Goal: Check status: Check status

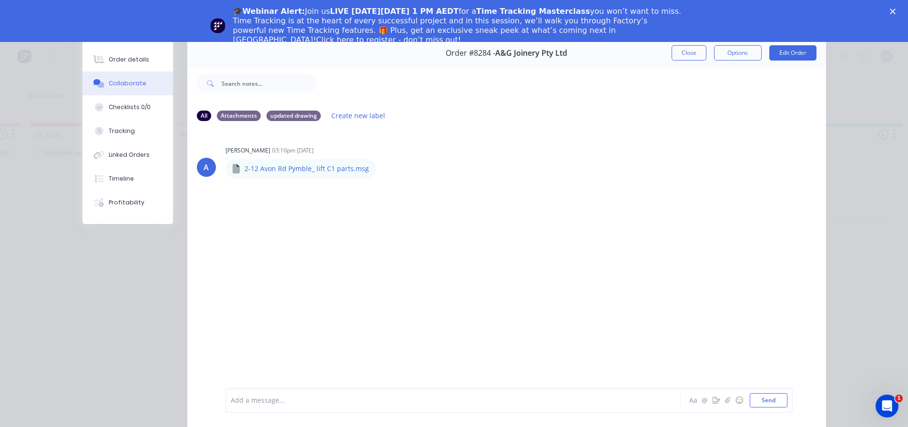
click at [896, 10] on icon "Close" at bounding box center [893, 12] width 6 height 6
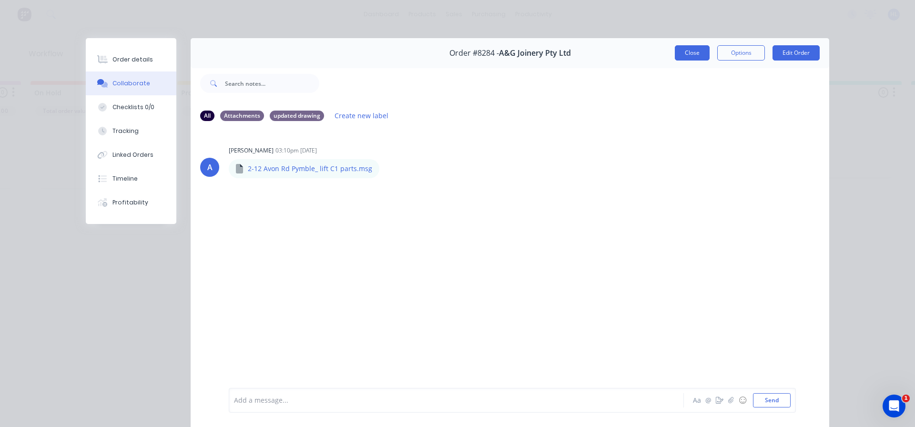
click at [693, 57] on button "Close" at bounding box center [692, 52] width 35 height 15
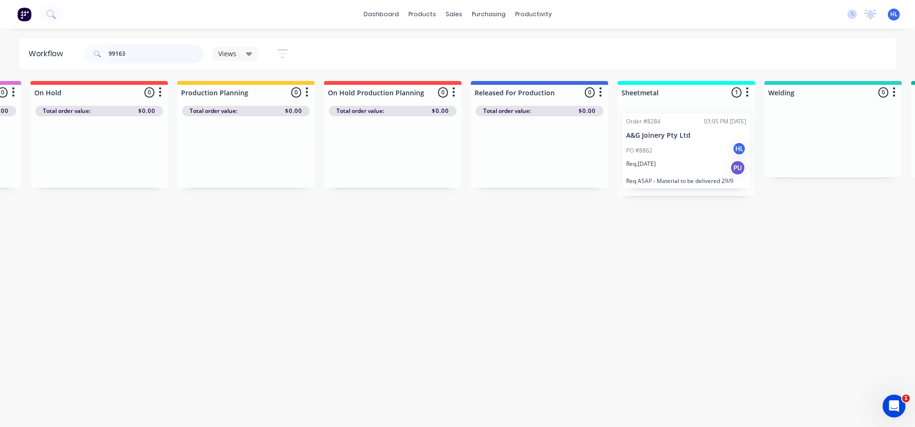
drag, startPoint x: 142, startPoint y: 54, endPoint x: 85, endPoint y: 54, distance: 56.2
click at [85, 54] on div "99163" at bounding box center [143, 53] width 119 height 19
click at [384, 267] on div "Workflow Views Save new view None (Default) edit Delivery edit Production Plann…" at bounding box center [173, 223] width 915 height 370
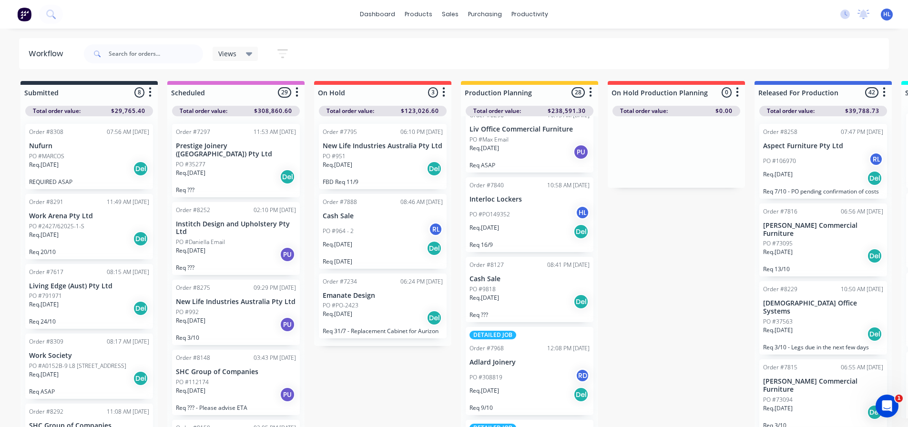
scroll to position [238, 0]
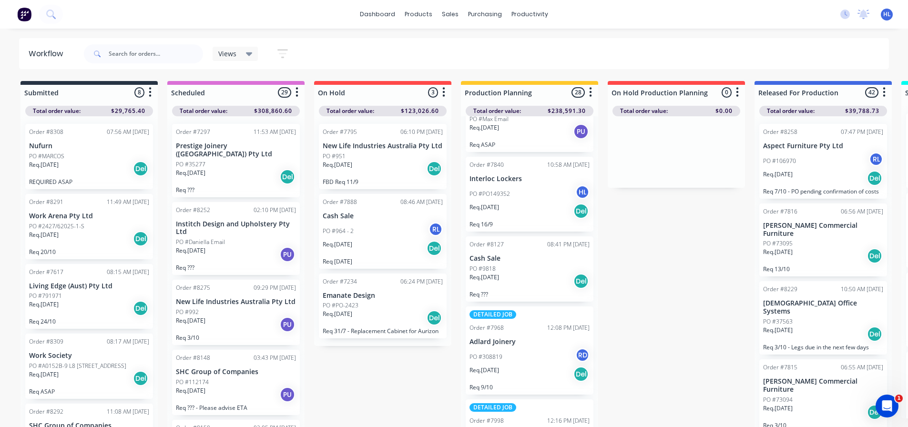
click at [532, 282] on div "Req. [DATE] Del" at bounding box center [530, 281] width 120 height 16
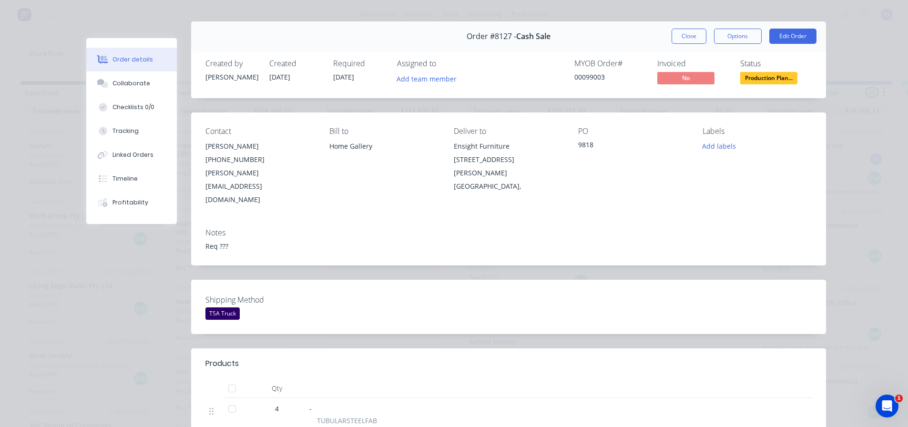
scroll to position [0, 0]
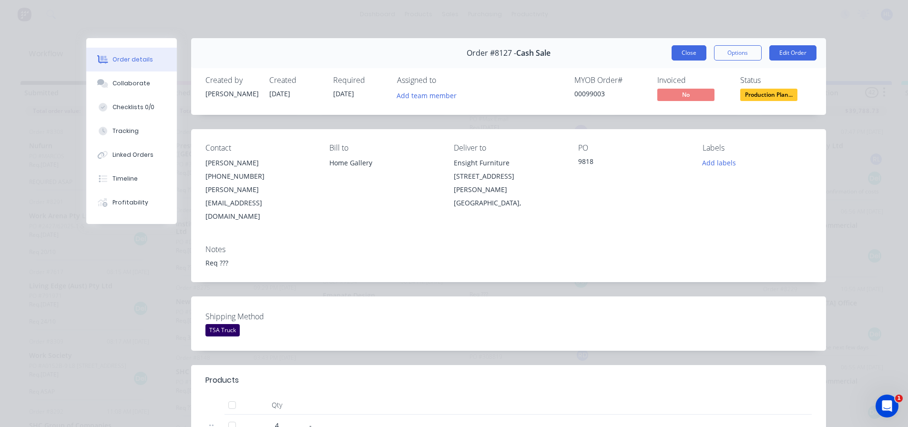
click at [681, 51] on button "Close" at bounding box center [689, 52] width 35 height 15
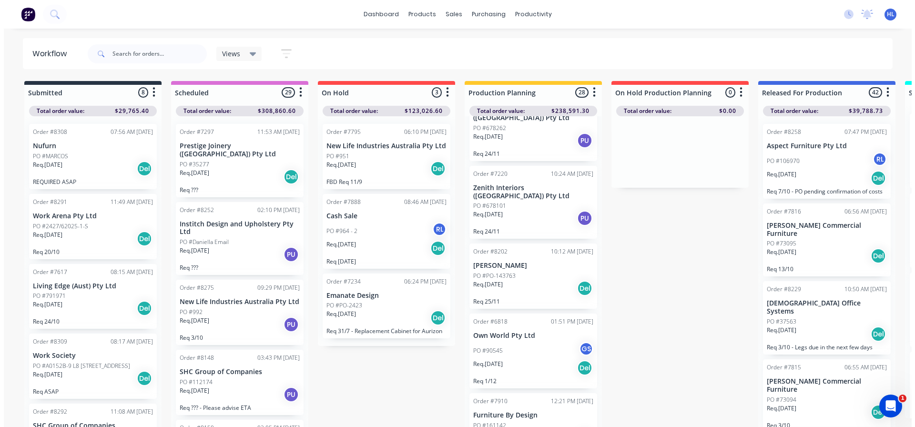
scroll to position [1794, 0]
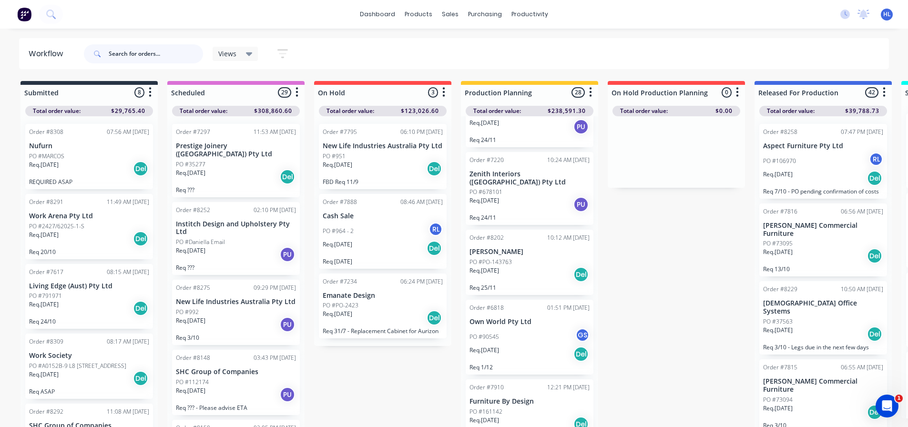
click at [123, 61] on input "text" at bounding box center [156, 53] width 94 height 19
click at [128, 47] on input "text" at bounding box center [156, 53] width 94 height 19
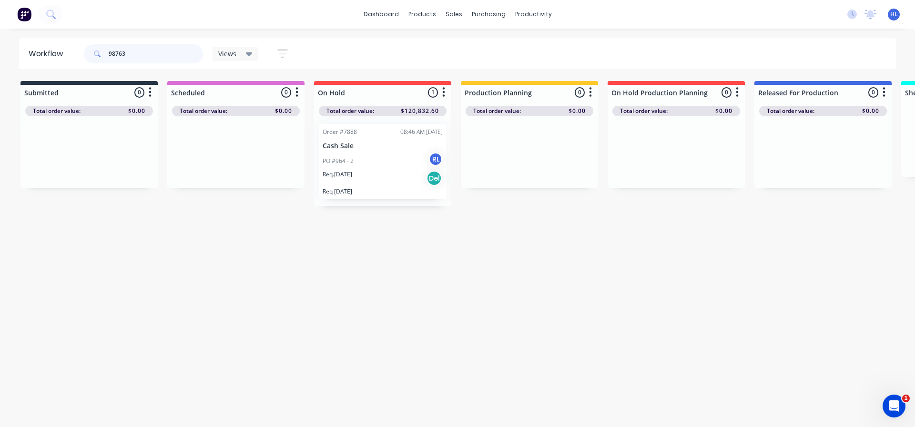
type input "98763"
click at [387, 182] on div "Req. [DATE] Del" at bounding box center [383, 178] width 120 height 16
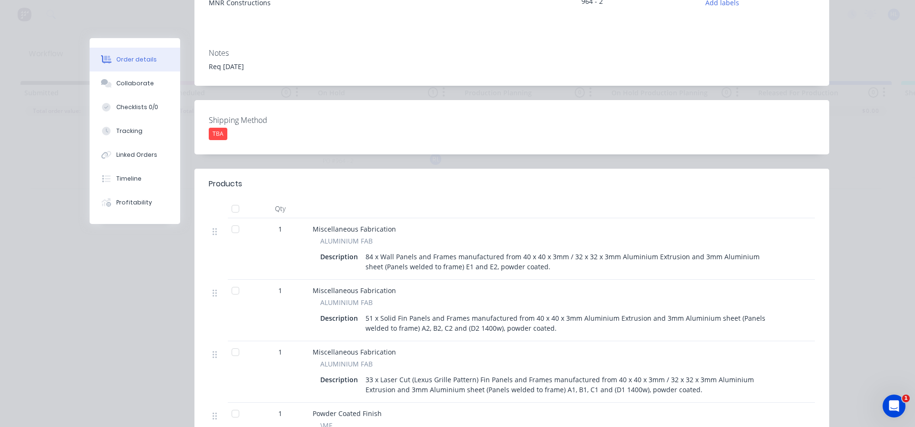
scroll to position [0, 0]
